Goal: Connect with others: Establish contact or relationships with other users

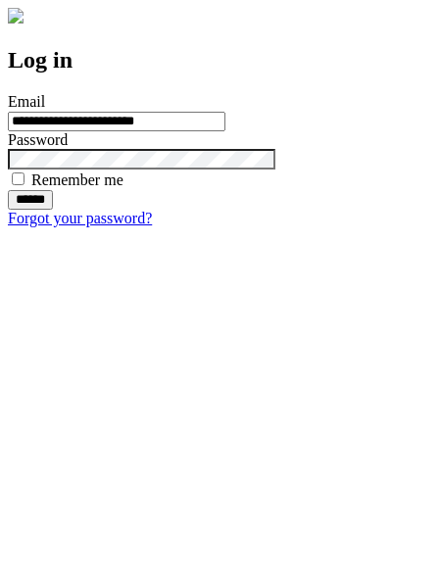
type input "**********"
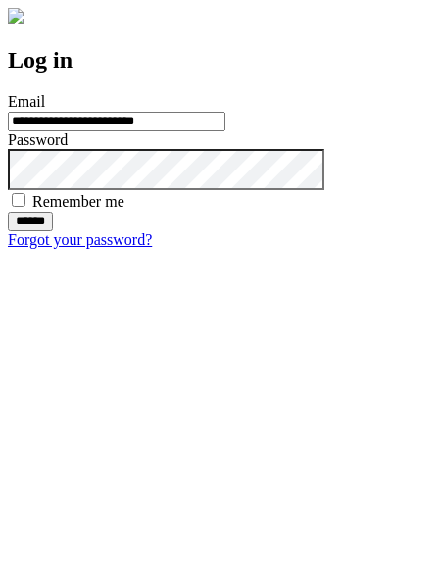
click at [53, 231] on input "******" at bounding box center [30, 222] width 45 height 20
